Goal: Browse casually: Explore the website without a specific task or goal

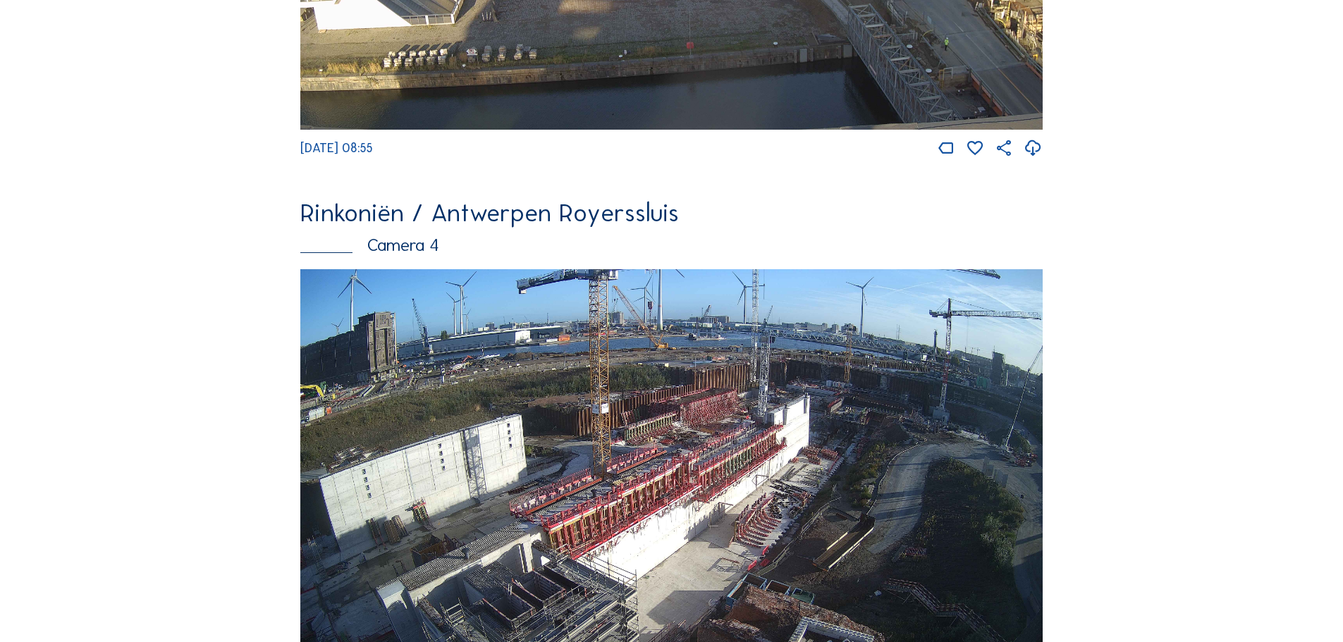
scroll to position [2539, 0]
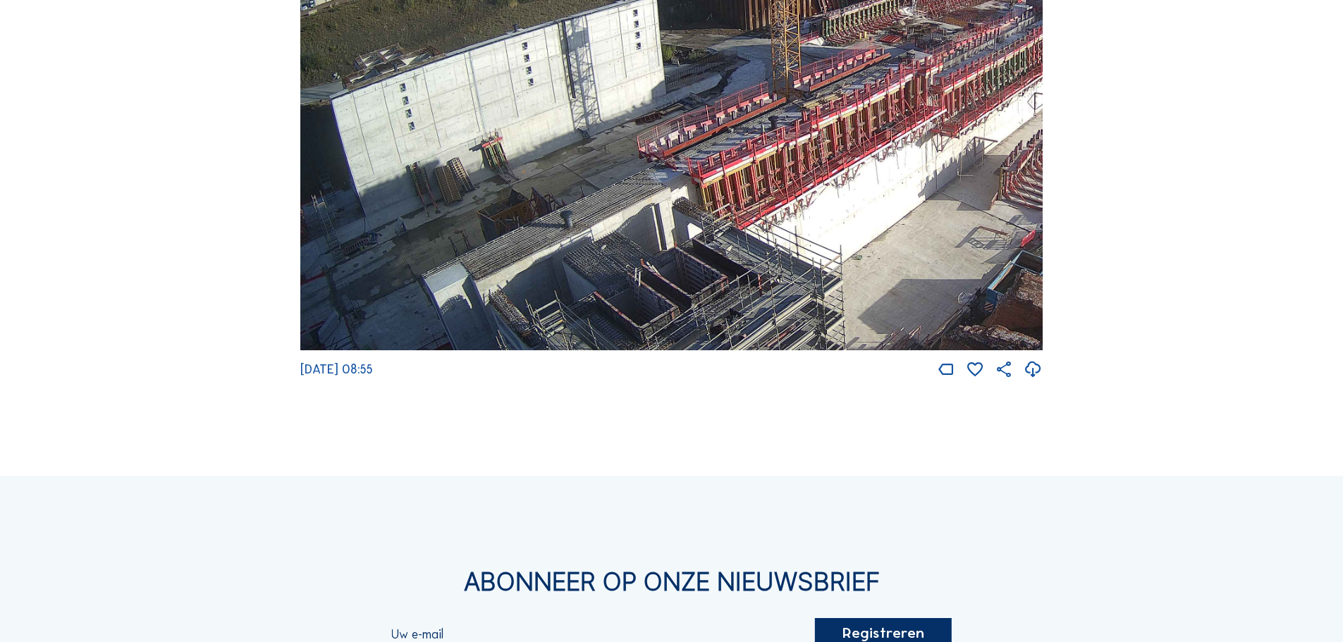
drag, startPoint x: 635, startPoint y: 262, endPoint x: 1025, endPoint y: 200, distance: 394.2
click at [1025, 200] on img at bounding box center [671, 142] width 743 height 418
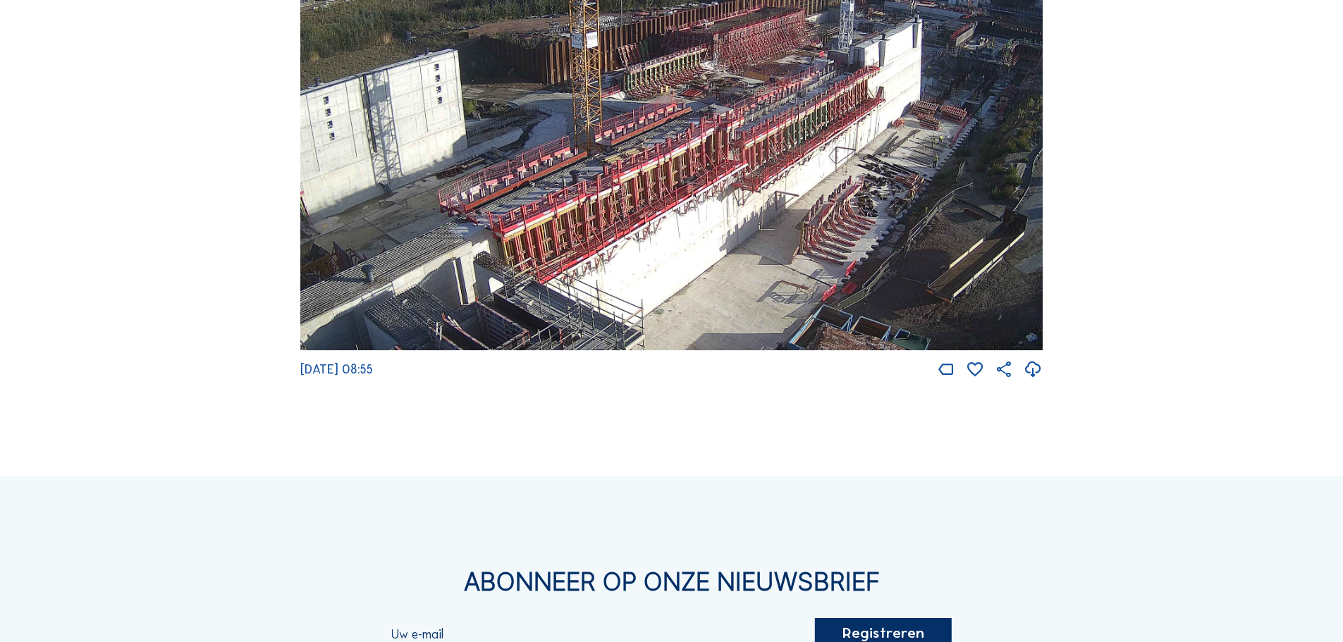
drag, startPoint x: 970, startPoint y: 196, endPoint x: 743, endPoint y: 251, distance: 233.6
click at [743, 252] on img at bounding box center [671, 142] width 743 height 418
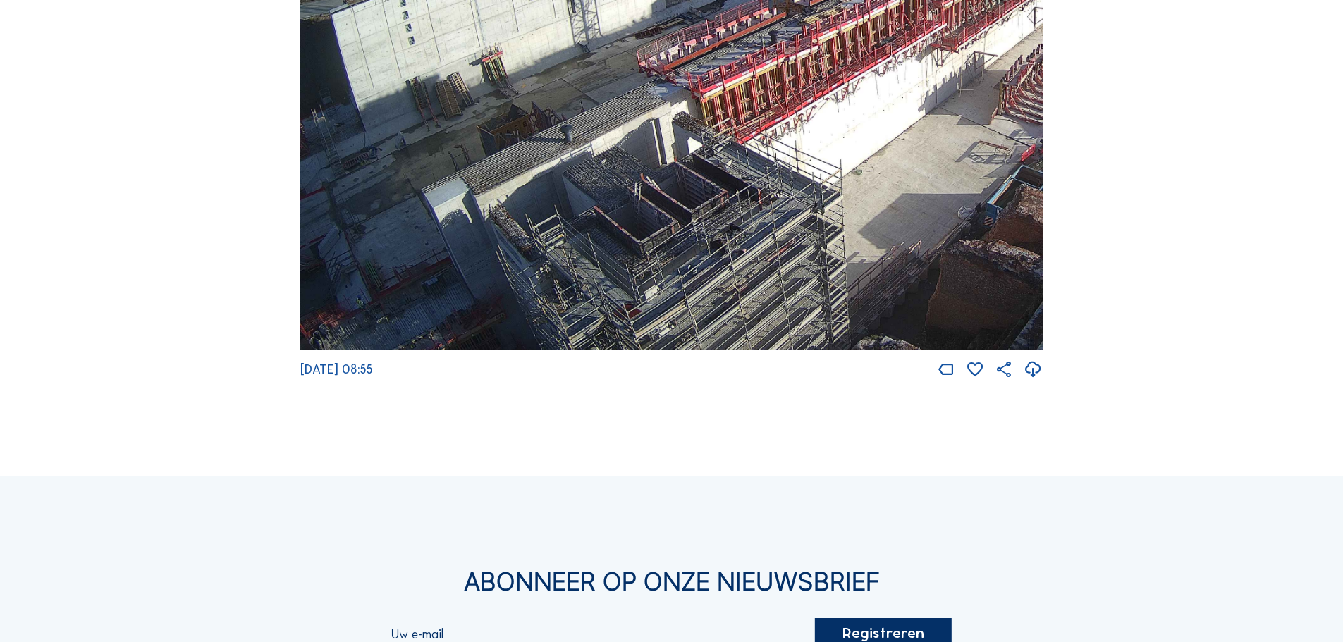
drag, startPoint x: 657, startPoint y: 261, endPoint x: 949, endPoint y: 84, distance: 341.4
click at [946, 85] on img at bounding box center [671, 142] width 743 height 418
drag, startPoint x: 680, startPoint y: 166, endPoint x: 731, endPoint y: 135, distance: 59.5
click at [731, 135] on img at bounding box center [671, 142] width 743 height 418
drag, startPoint x: 393, startPoint y: 310, endPoint x: 463, endPoint y: 253, distance: 89.8
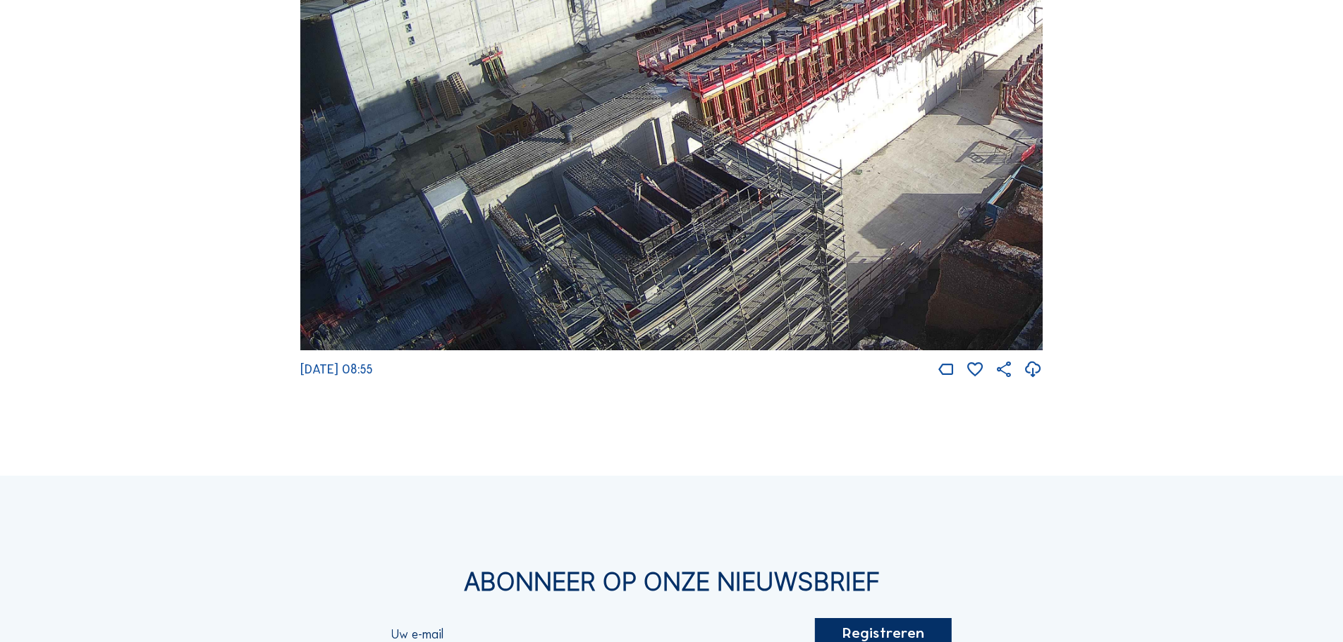
click at [462, 254] on img at bounding box center [671, 142] width 743 height 418
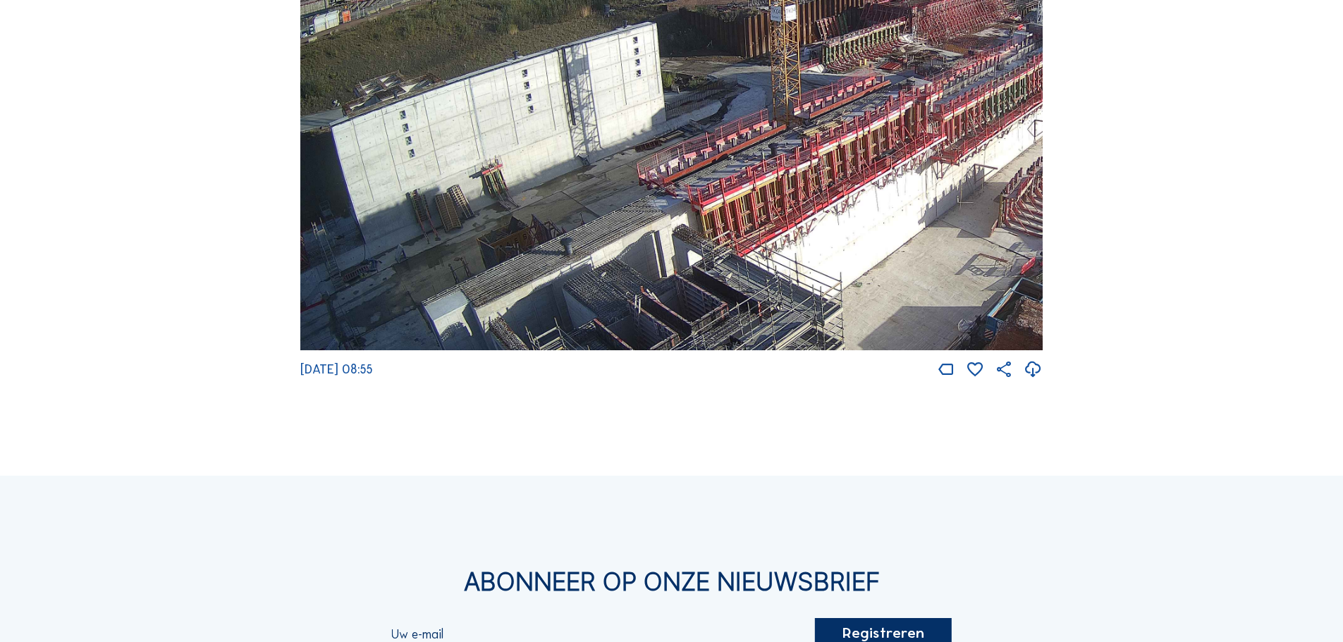
drag, startPoint x: 606, startPoint y: 204, endPoint x: 791, endPoint y: 317, distance: 215.9
click at [791, 317] on img at bounding box center [671, 142] width 743 height 418
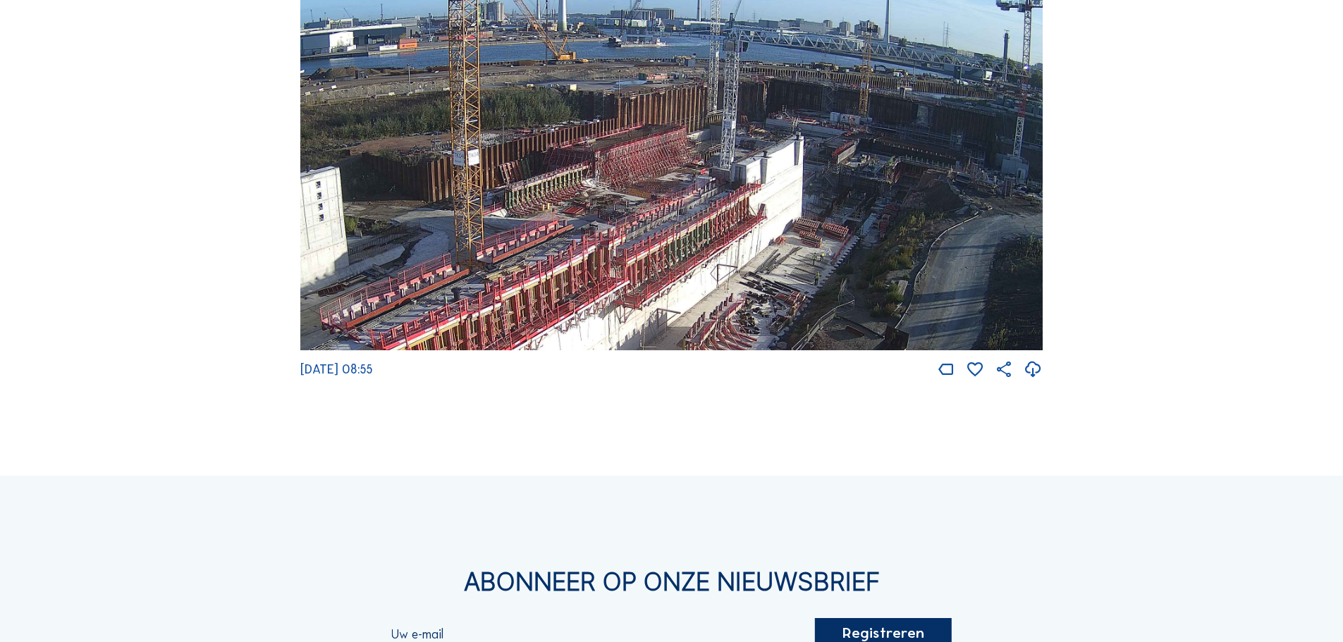
drag, startPoint x: 843, startPoint y: 138, endPoint x: 459, endPoint y: 333, distance: 430.8
click at [525, 350] on img at bounding box center [671, 142] width 743 height 418
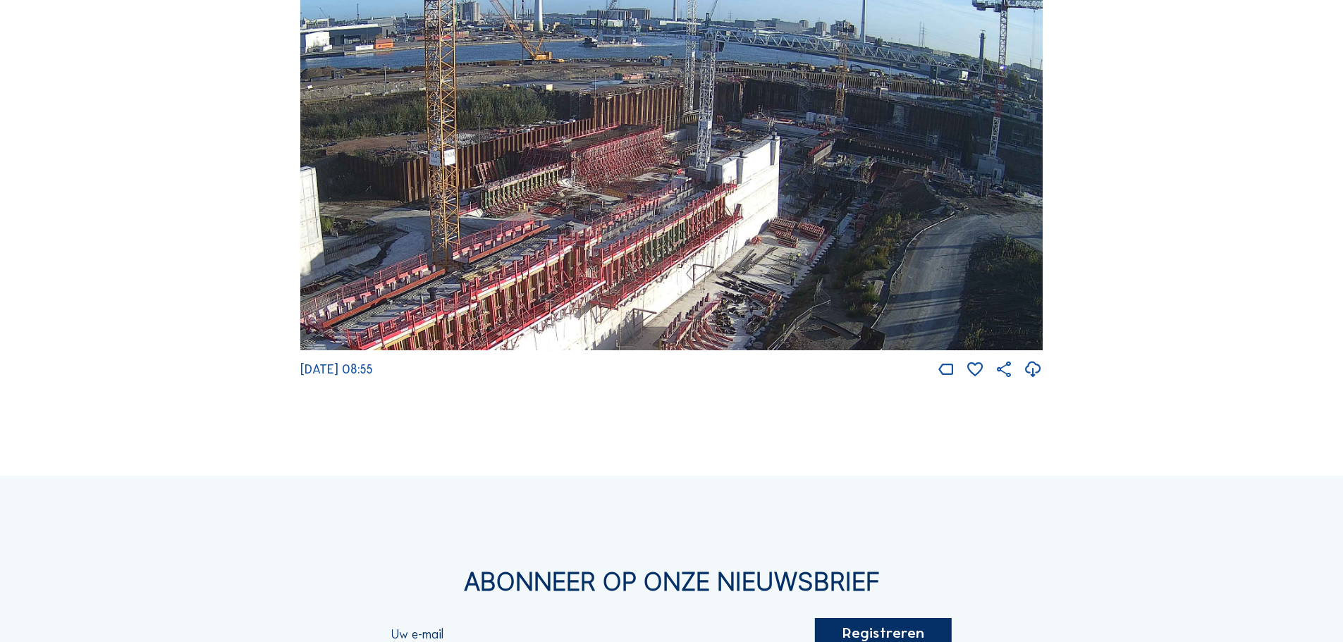
drag, startPoint x: 840, startPoint y: 212, endPoint x: 817, endPoint y: 243, distance: 39.4
click at [817, 243] on img at bounding box center [671, 142] width 743 height 418
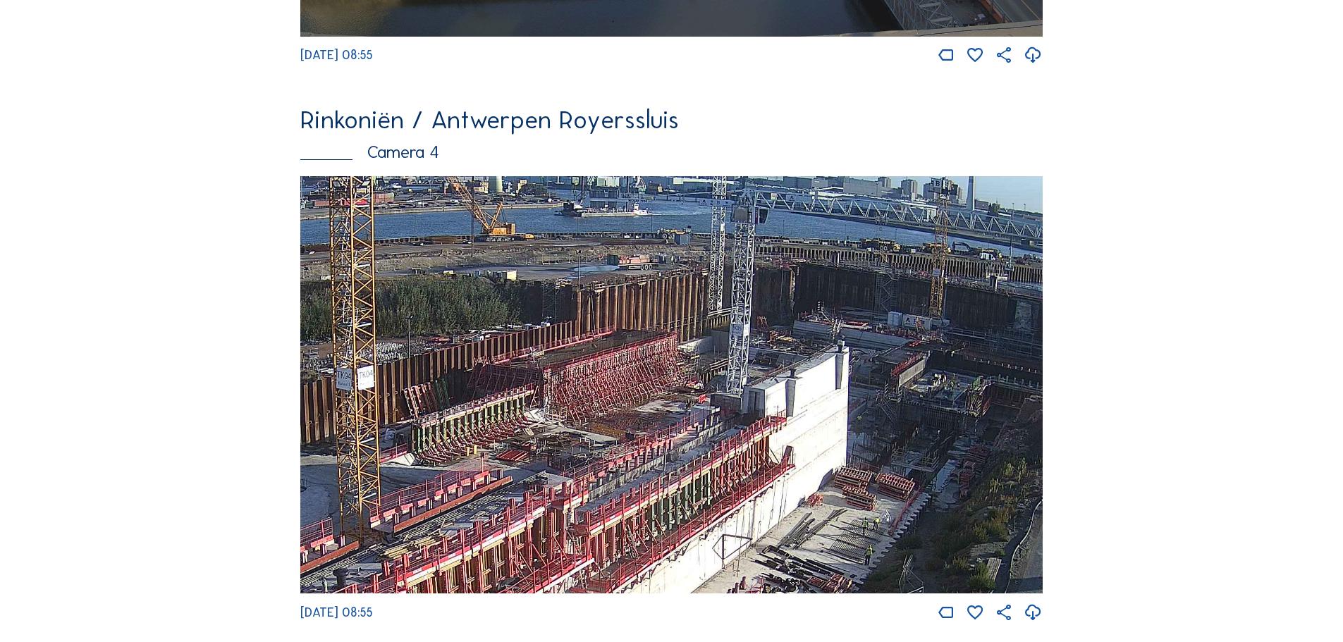
scroll to position [2257, 0]
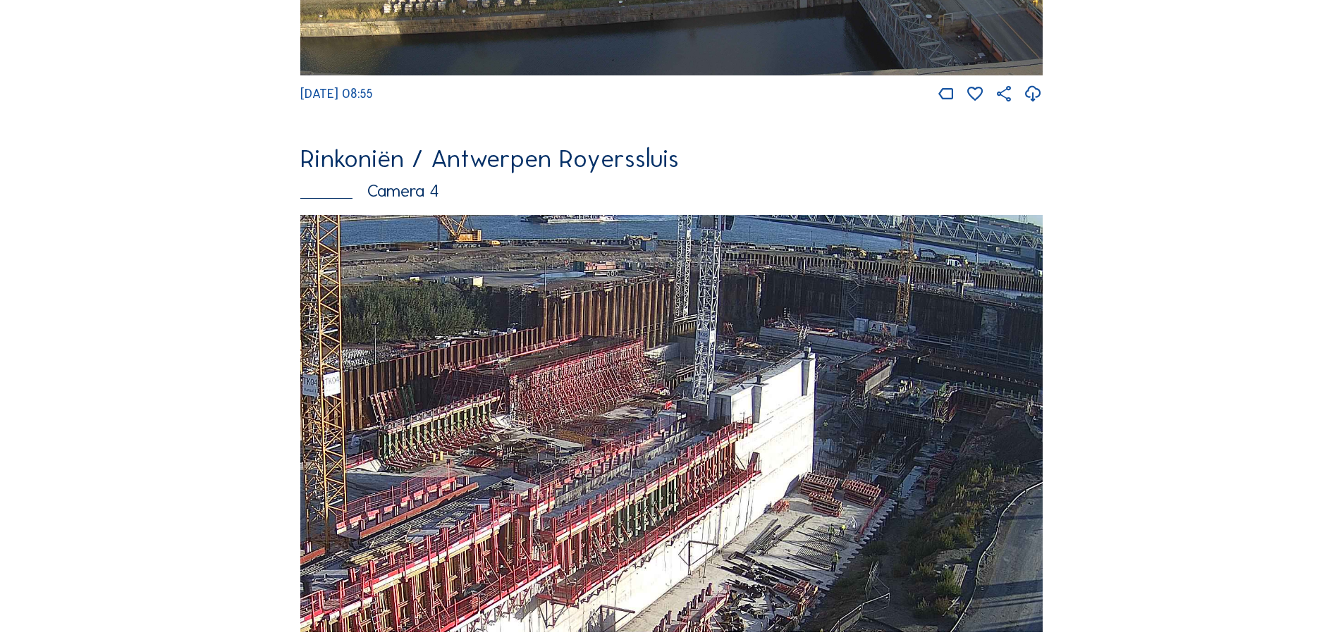
drag, startPoint x: 805, startPoint y: 464, endPoint x: 771, endPoint y: 432, distance: 46.9
click at [771, 432] on img at bounding box center [671, 424] width 743 height 418
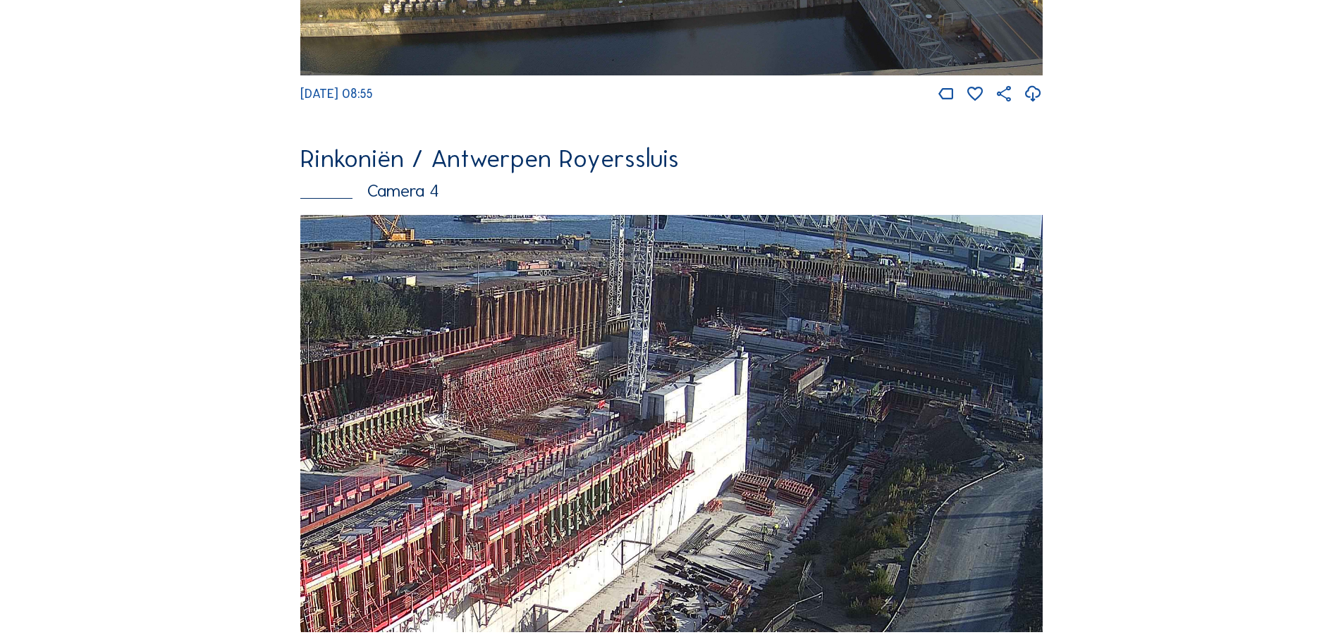
drag, startPoint x: 898, startPoint y: 427, endPoint x: 805, endPoint y: 401, distance: 96.0
click at [805, 401] on img at bounding box center [671, 424] width 743 height 418
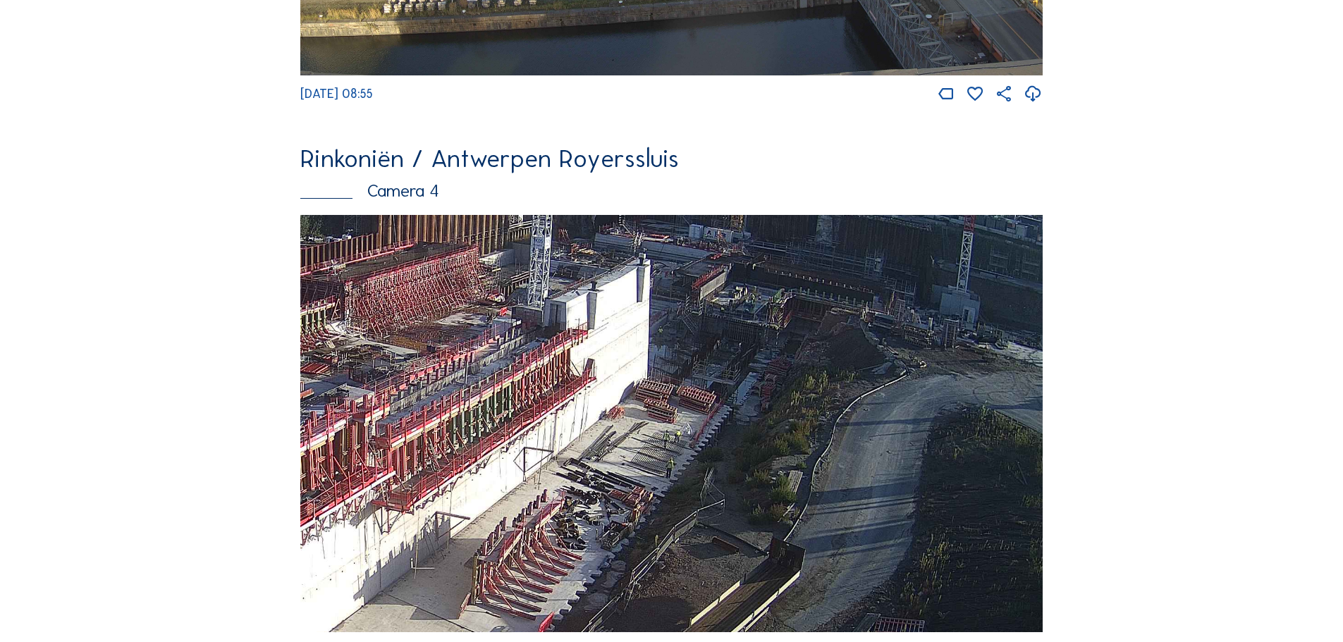
drag, startPoint x: 860, startPoint y: 478, endPoint x: 853, endPoint y: 395, distance: 83.5
click at [853, 397] on img at bounding box center [671, 424] width 743 height 418
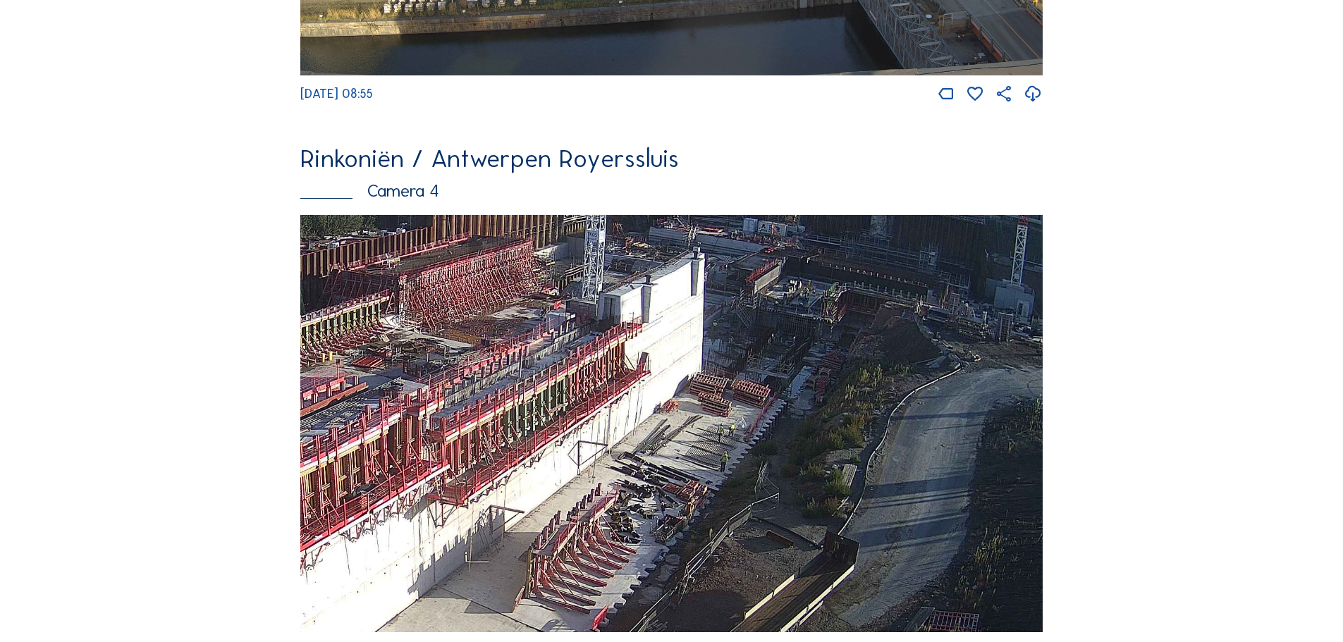
drag, startPoint x: 859, startPoint y: 470, endPoint x: 913, endPoint y: 470, distance: 54.3
click at [913, 470] on img at bounding box center [671, 424] width 743 height 418
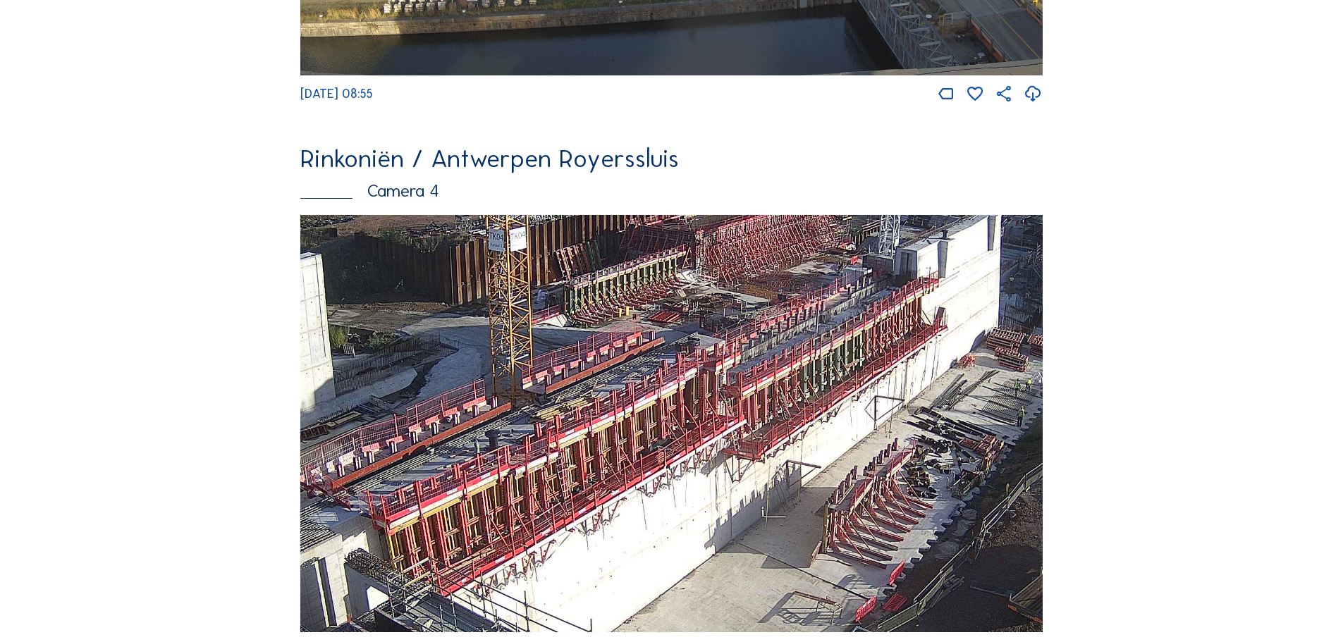
drag, startPoint x: 618, startPoint y: 480, endPoint x: 881, endPoint y: 440, distance: 266.7
click at [881, 440] on img at bounding box center [671, 424] width 743 height 418
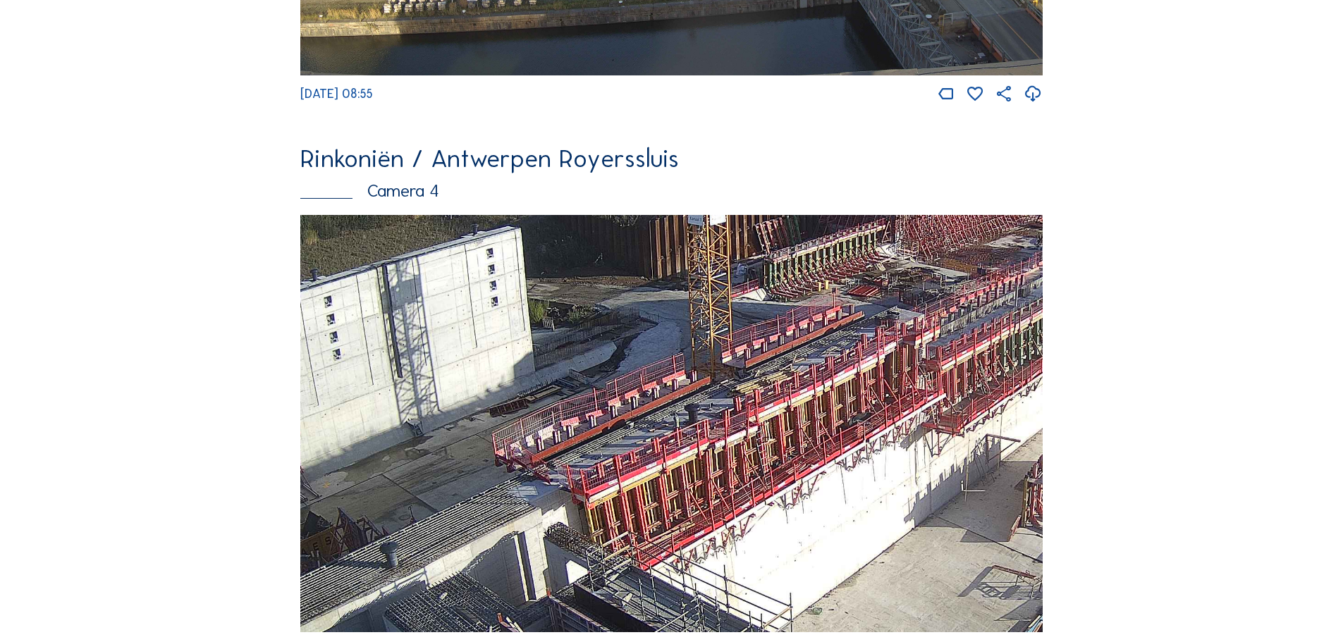
drag, startPoint x: 693, startPoint y: 463, endPoint x: 857, endPoint y: 443, distance: 165.5
click at [857, 443] on img at bounding box center [671, 424] width 743 height 418
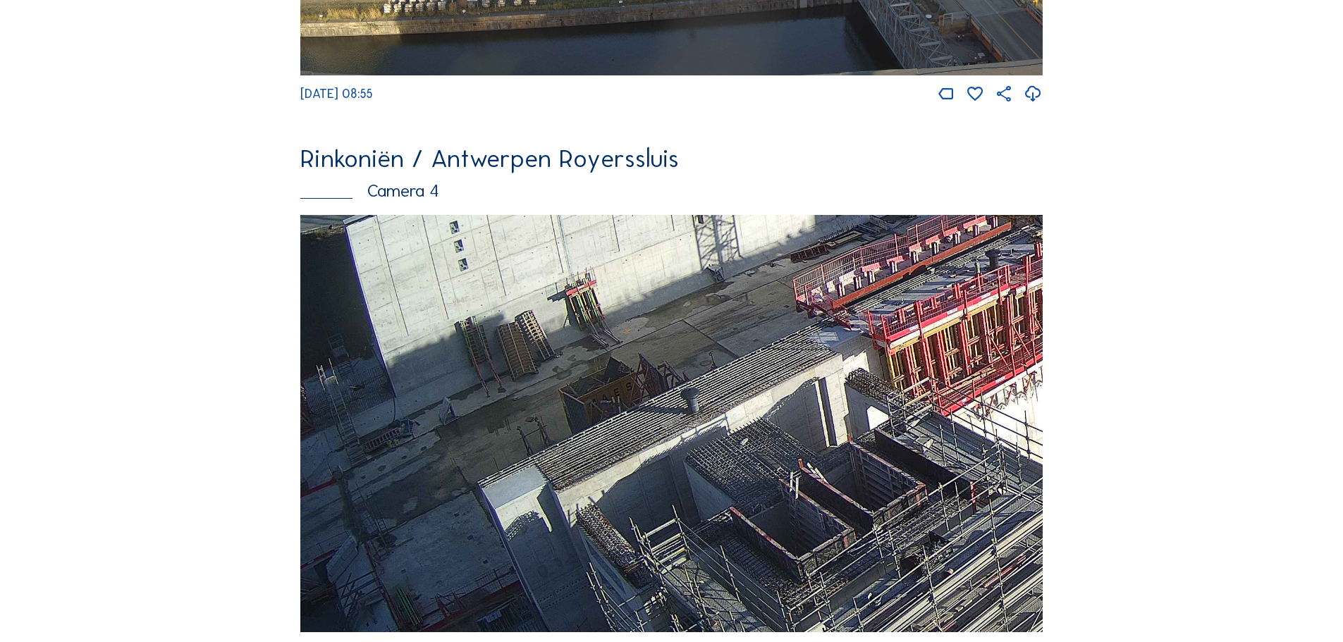
drag, startPoint x: 696, startPoint y: 446, endPoint x: 783, endPoint y: 305, distance: 166.5
click at [783, 305] on img at bounding box center [671, 424] width 743 height 418
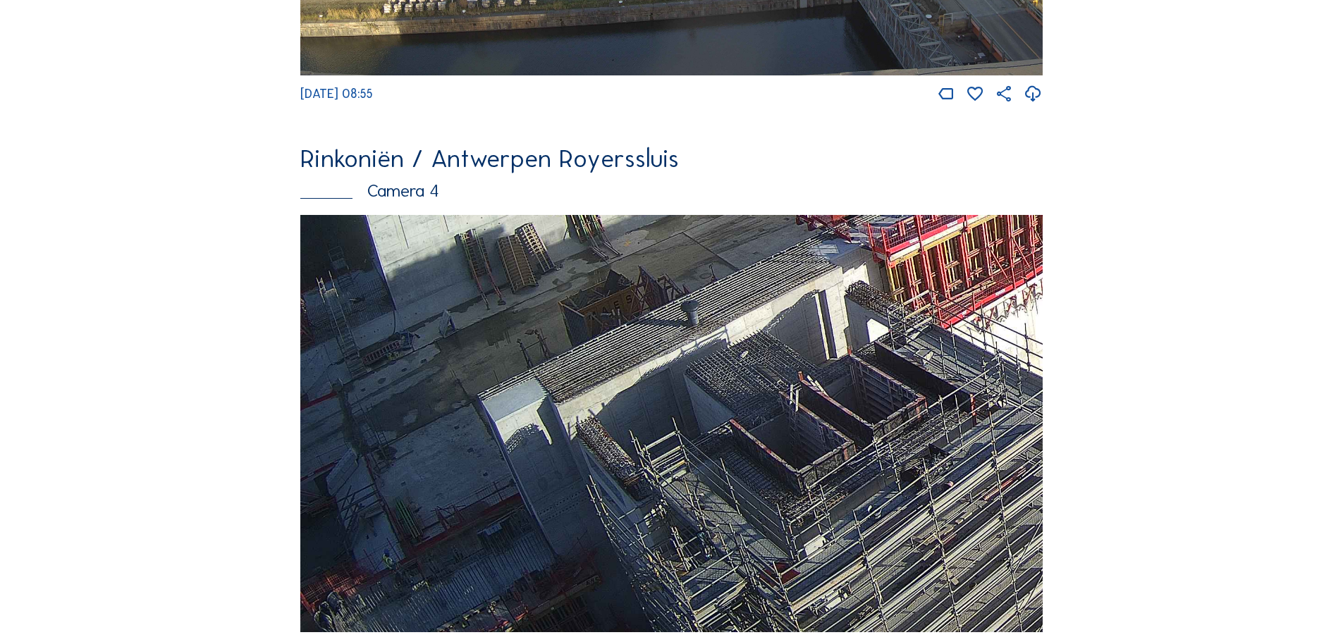
drag, startPoint x: 707, startPoint y: 561, endPoint x: 750, endPoint y: 343, distance: 222.8
click at [748, 350] on img at bounding box center [671, 424] width 743 height 418
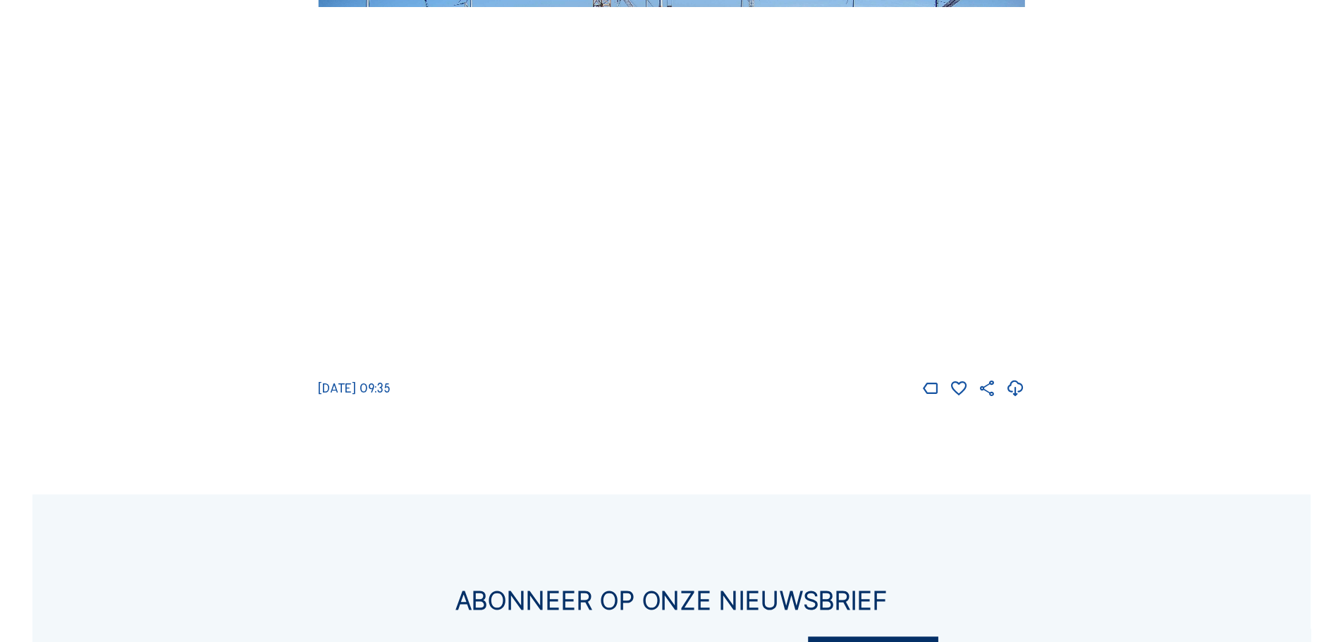
scroll to position [2538, 0]
